Goal: Use online tool/utility: Utilize a website feature to perform a specific function

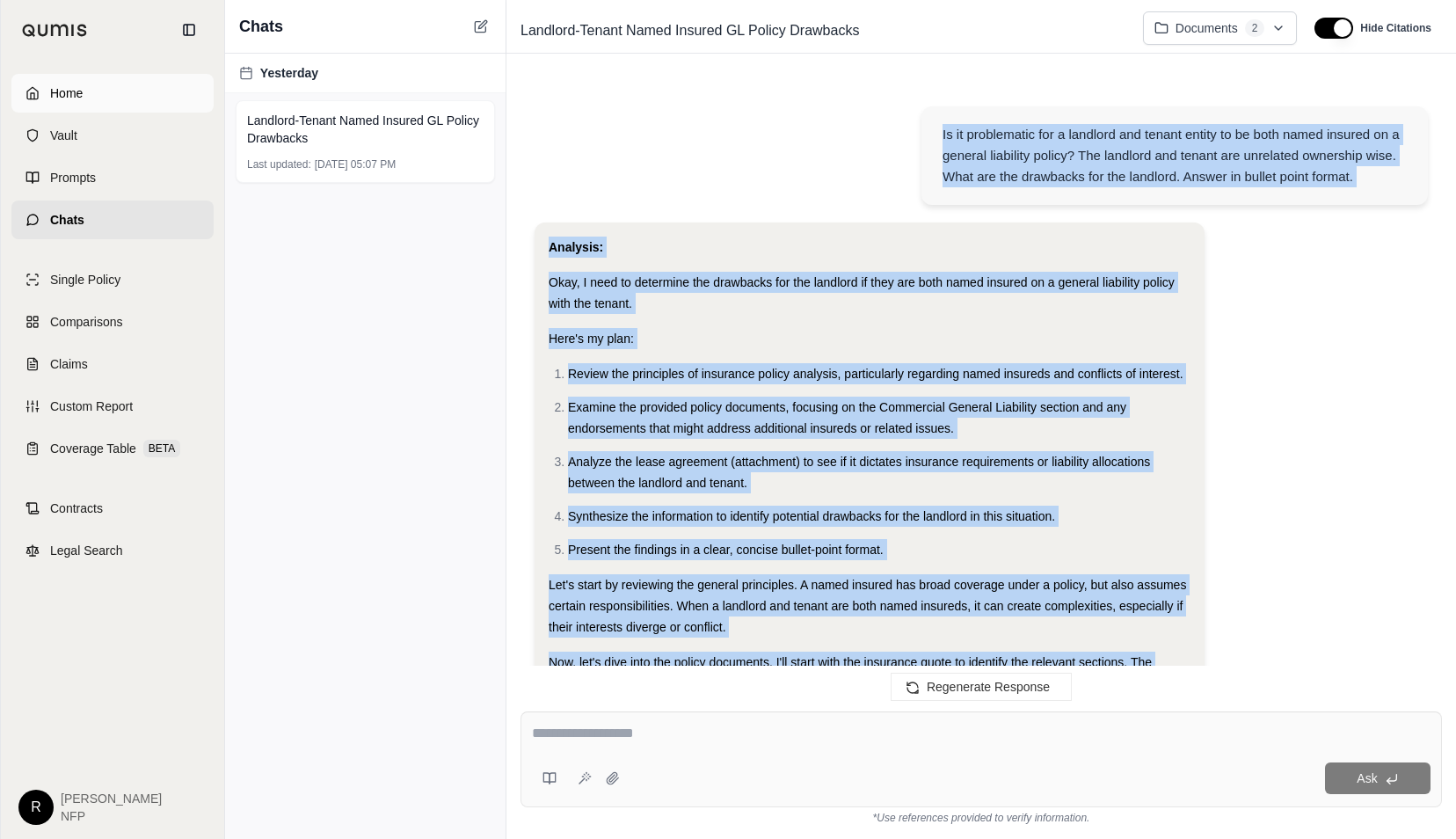
click at [69, 88] on span "Home" at bounding box center [66, 93] width 33 height 17
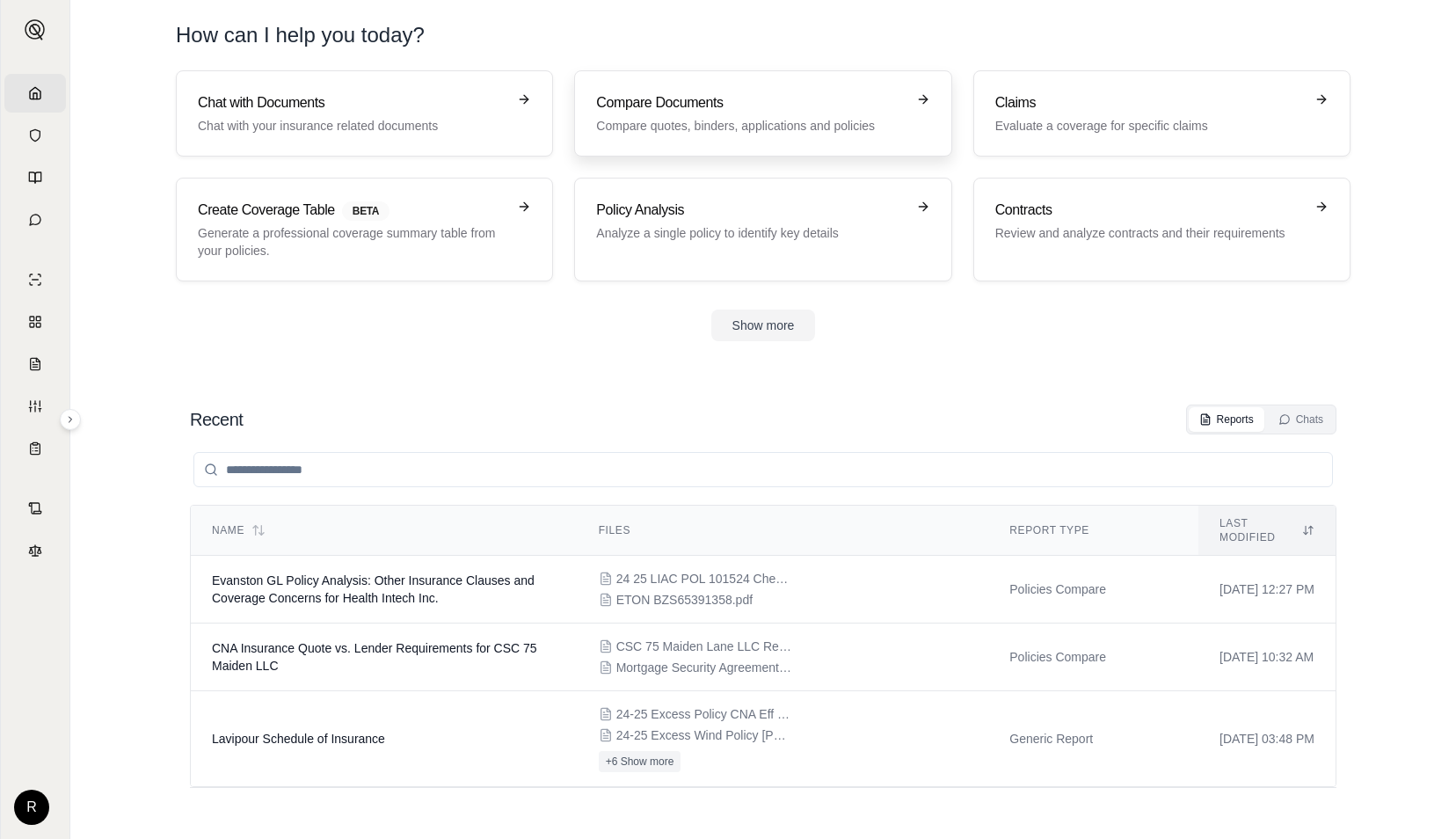
click at [655, 111] on h3 "Compare Documents" at bounding box center [750, 103] width 309 height 21
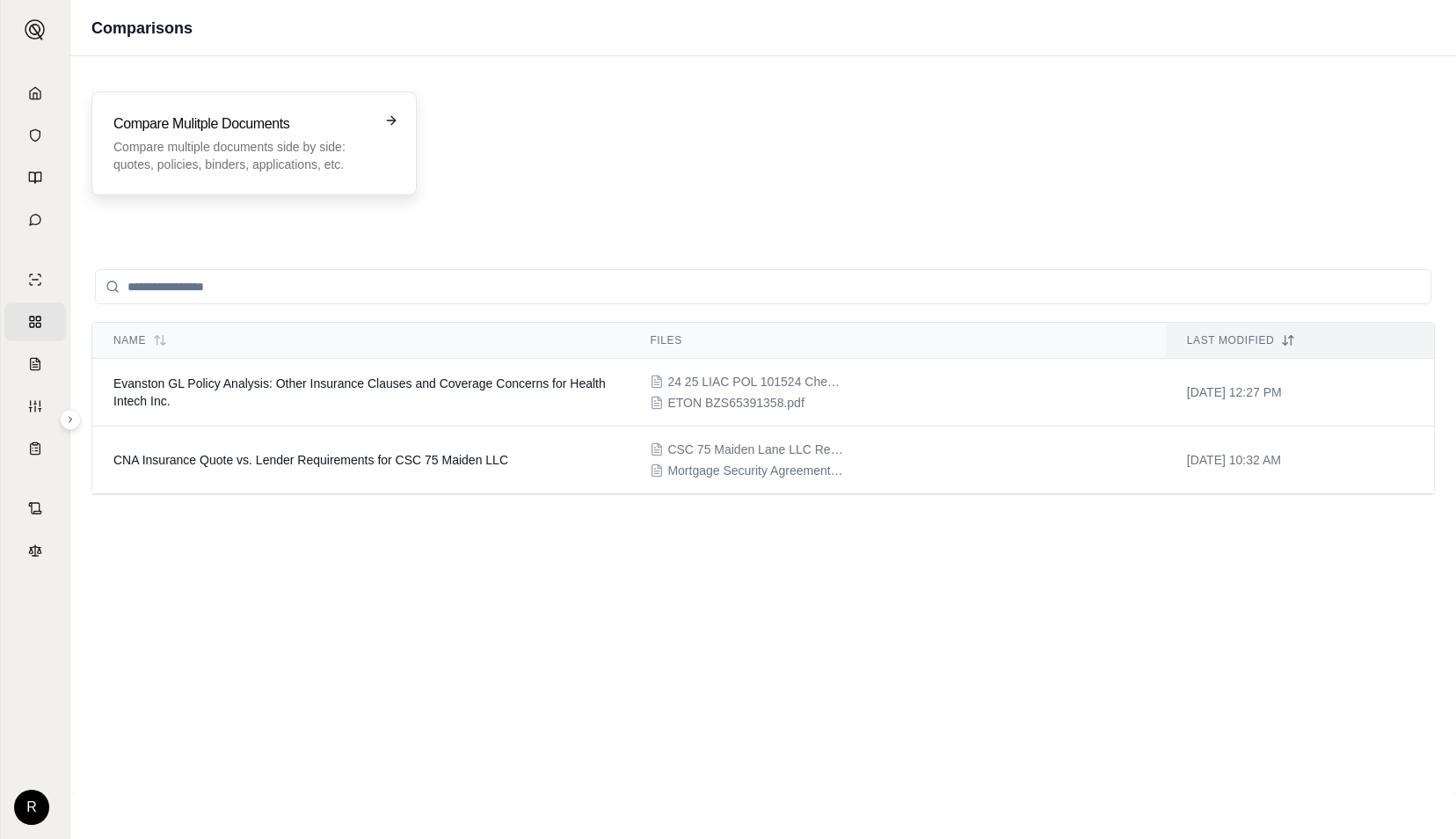
click at [239, 156] on p "Compare multiple documents side by side: quotes, policies, binders, application…" at bounding box center [242, 155] width 257 height 35
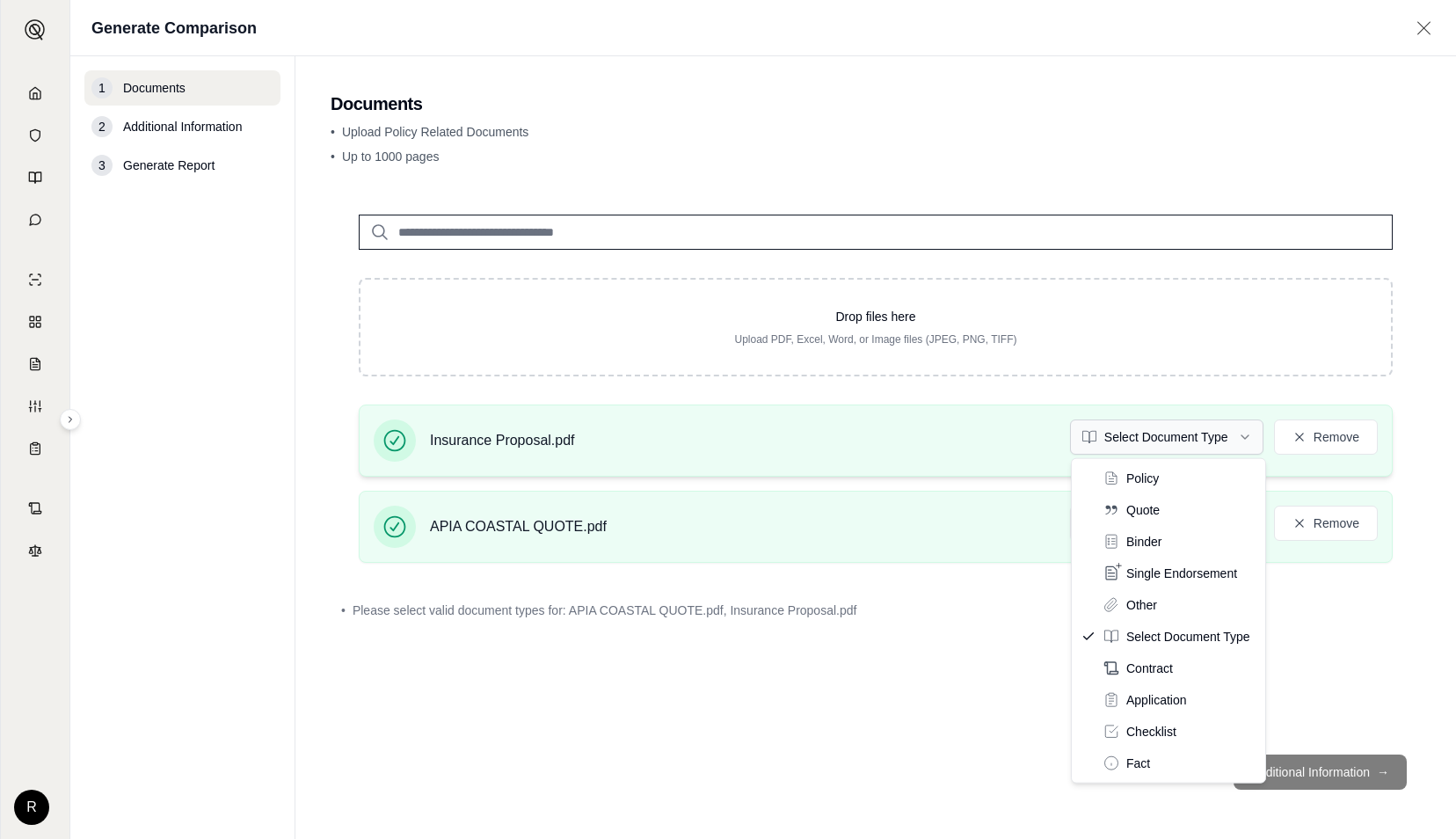
click at [1249, 438] on html "Home Vault Prompts Chats Single Policy Comparisons Claims Custom Report Coverag…" at bounding box center [728, 420] width 1456 height 839
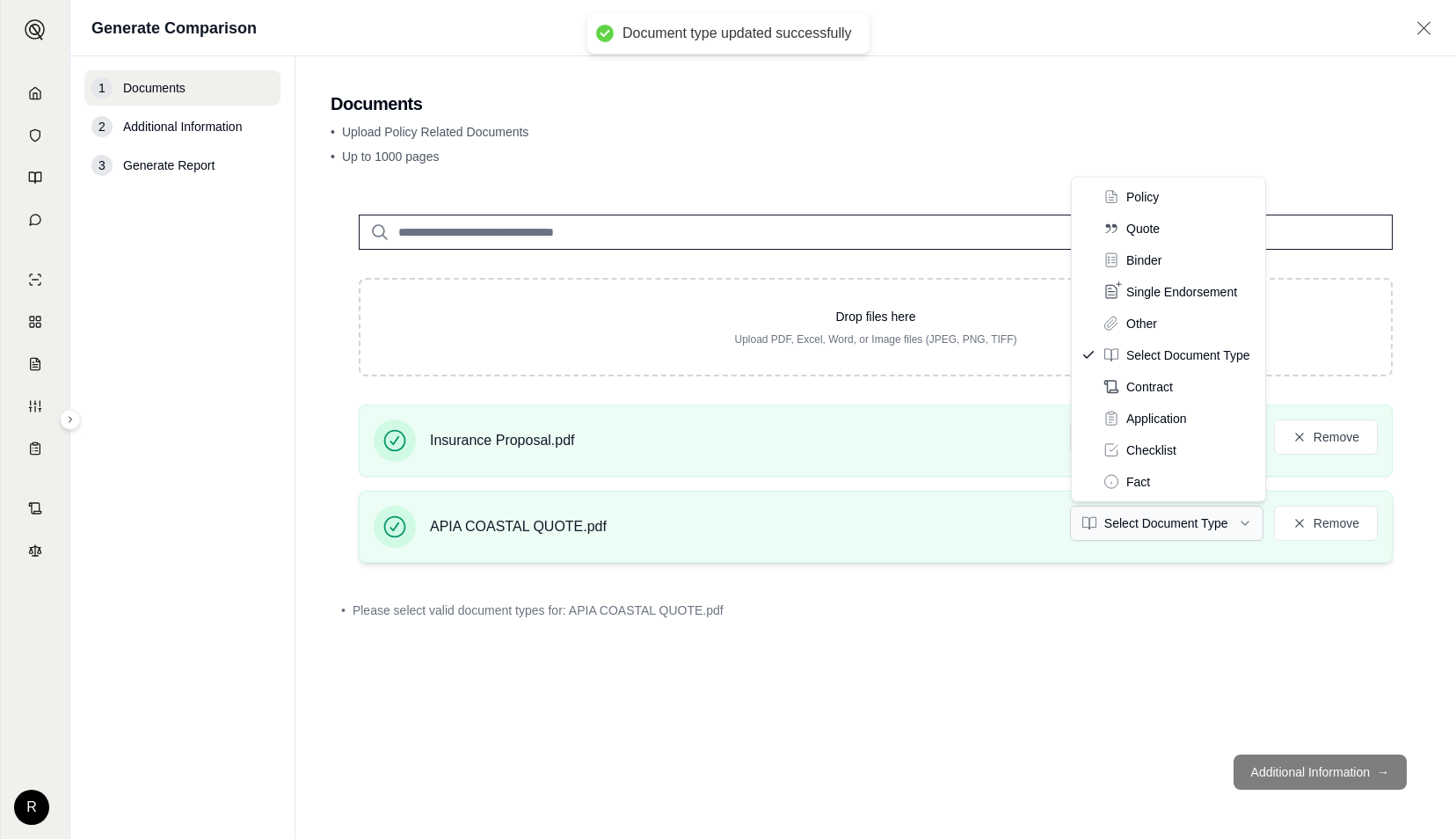
click at [1243, 519] on html "Document type updated successfully Home Vault Prompts Chats Single Policy Compa…" at bounding box center [728, 420] width 1456 height 839
